Goal: Task Accomplishment & Management: Use online tool/utility

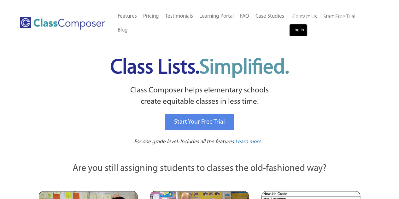
click at [302, 30] on link "Log In" at bounding box center [298, 30] width 18 height 13
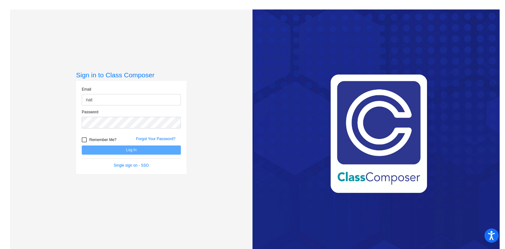
type input "[PERSON_NAME][EMAIL_ADDRESS][PERSON_NAME][DOMAIN_NAME]"
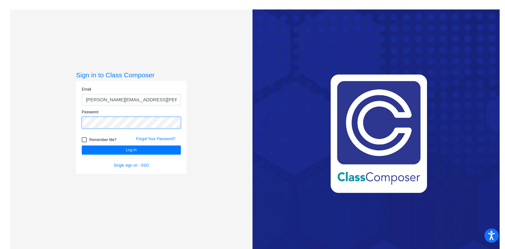
click at [82, 145] on button "Log In" at bounding box center [131, 149] width 99 height 9
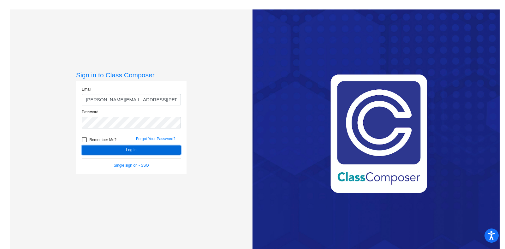
click at [124, 151] on button "Log In" at bounding box center [131, 149] width 99 height 9
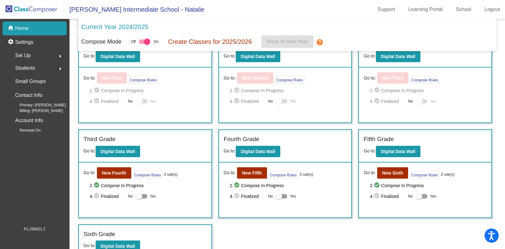
scroll to position [122, 0]
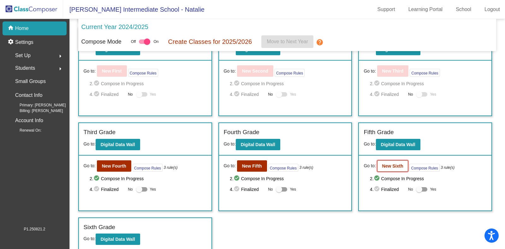
click at [387, 163] on b "New Sixth" at bounding box center [392, 165] width 21 height 5
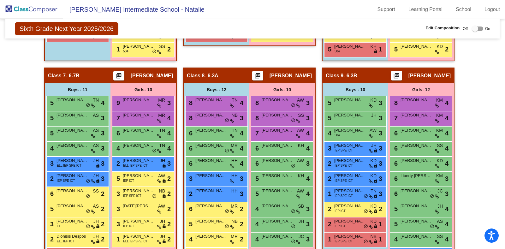
scroll to position [613, 0]
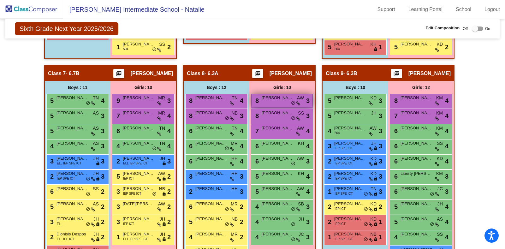
click at [269, 95] on span "[PERSON_NAME]" at bounding box center [278, 98] width 32 height 6
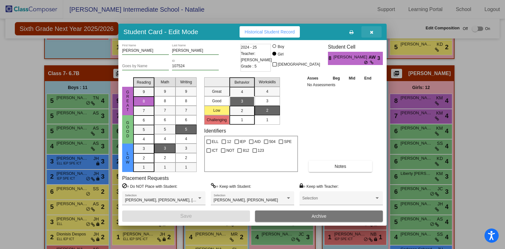
click at [372, 31] on icon "button" at bounding box center [371, 32] width 3 height 4
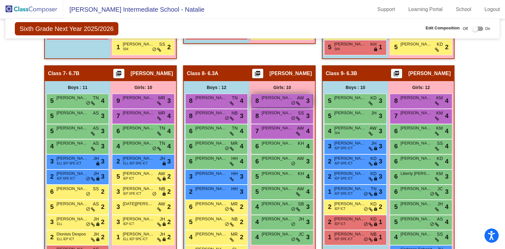
click at [272, 98] on div "8 [PERSON_NAME] AW lock do_not_disturb_alt 3" at bounding box center [282, 100] width 60 height 13
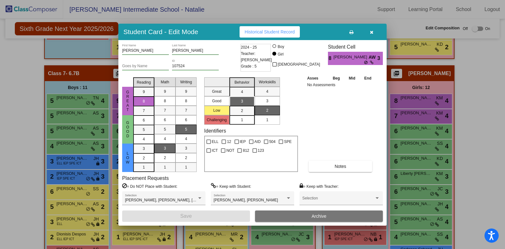
click at [372, 32] on icon "button" at bounding box center [371, 32] width 3 height 4
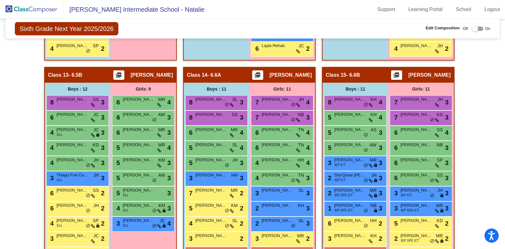
scroll to position [1055, 0]
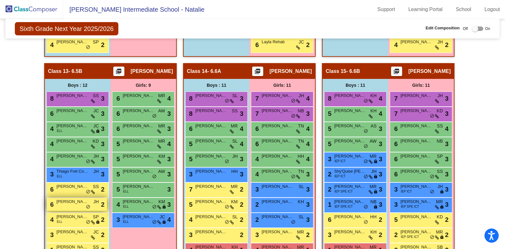
click at [66, 199] on span "[PERSON_NAME]" at bounding box center [72, 201] width 32 height 6
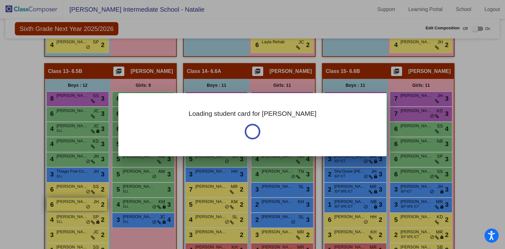
click at [66, 199] on div at bounding box center [252, 124] width 505 height 249
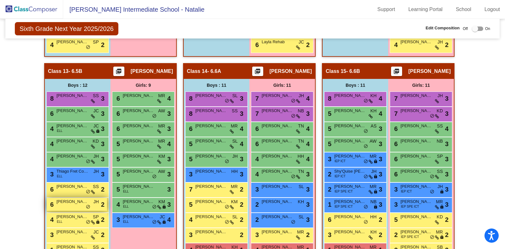
click at [66, 199] on span "[PERSON_NAME]" at bounding box center [72, 201] width 32 height 6
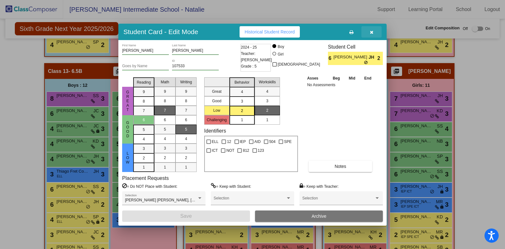
click at [371, 32] on icon "button" at bounding box center [371, 32] width 3 height 4
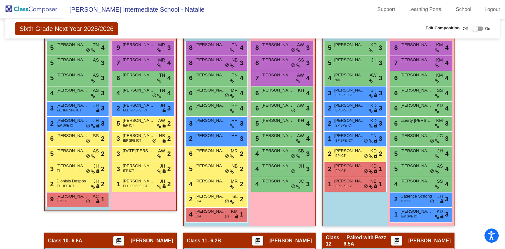
scroll to position [664, 0]
